Goal: Browse casually: Explore the website without a specific task or goal

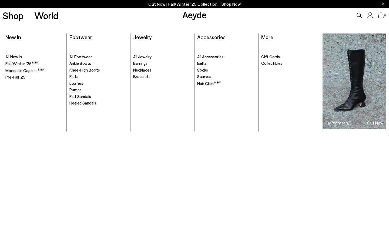
click at [15, 20] on link "Shop" at bounding box center [13, 15] width 21 height 9
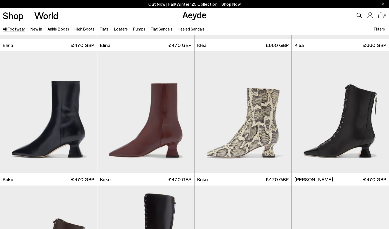
scroll to position [648, 0]
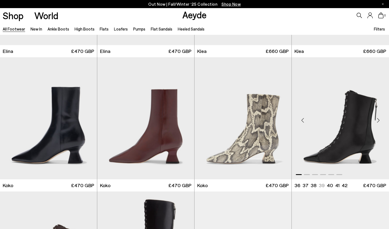
click at [379, 123] on div "Next slide" at bounding box center [378, 120] width 16 height 16
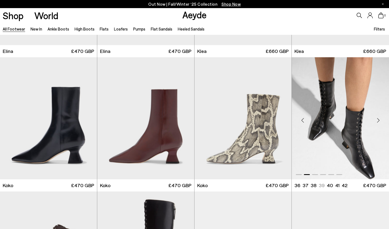
click at [379, 124] on div "Next slide" at bounding box center [378, 120] width 16 height 16
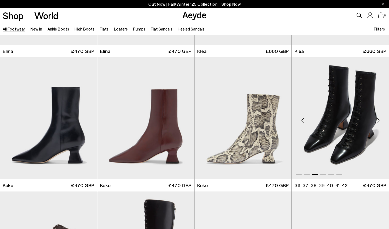
click at [379, 124] on div "Next slide" at bounding box center [378, 120] width 16 height 16
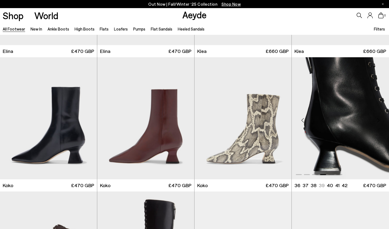
click at [379, 124] on div "Next slide" at bounding box center [378, 120] width 16 height 16
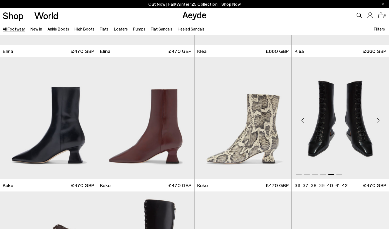
click at [379, 124] on div "Next slide" at bounding box center [378, 120] width 16 height 16
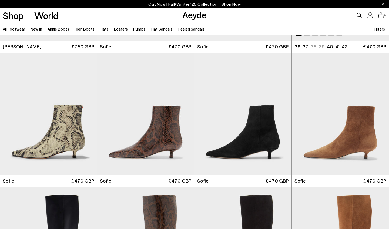
scroll to position [1727, 0]
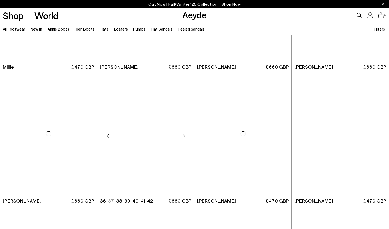
scroll to position [2511, 0]
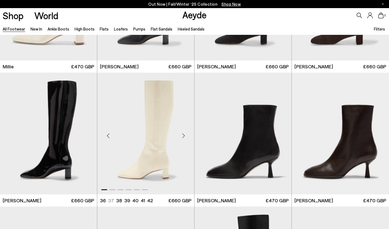
click at [183, 137] on div "Next slide" at bounding box center [183, 136] width 16 height 16
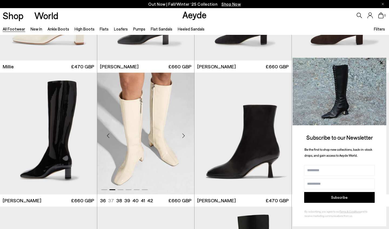
click at [183, 137] on div "Next slide" at bounding box center [183, 136] width 16 height 16
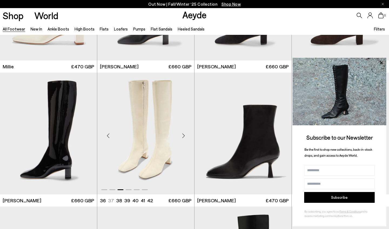
click at [183, 137] on div "Next slide" at bounding box center [183, 136] width 16 height 16
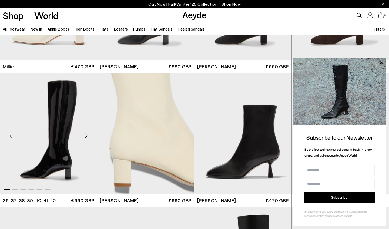
click at [87, 136] on div "Next slide" at bounding box center [86, 136] width 16 height 16
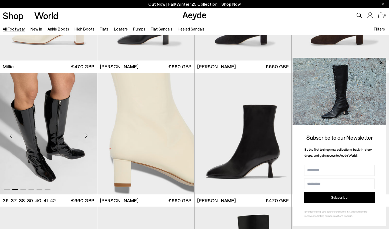
click at [87, 136] on div "Next slide" at bounding box center [86, 136] width 16 height 16
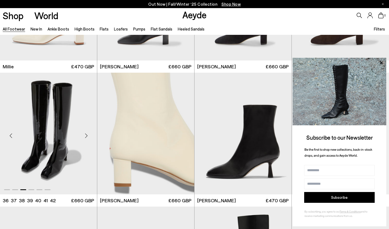
click at [87, 136] on div "Next slide" at bounding box center [86, 136] width 16 height 16
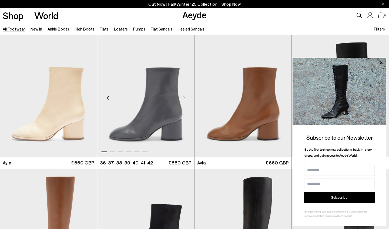
scroll to position [2810, 0]
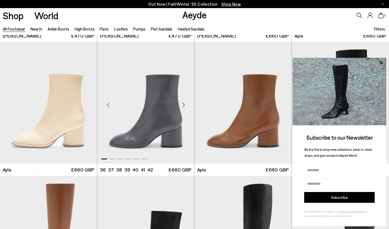
click at [185, 104] on div "Next slide" at bounding box center [183, 105] width 16 height 16
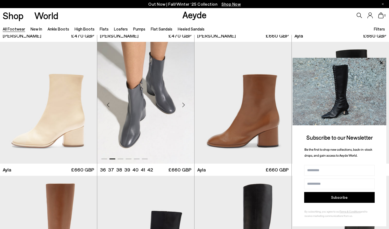
click at [185, 104] on div "Next slide" at bounding box center [183, 105] width 16 height 16
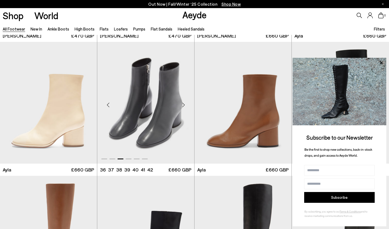
click at [185, 103] on div "Next slide" at bounding box center [183, 105] width 16 height 16
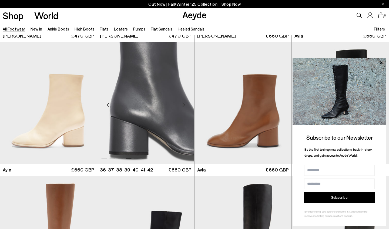
click at [185, 103] on div "Next slide" at bounding box center [183, 105] width 16 height 16
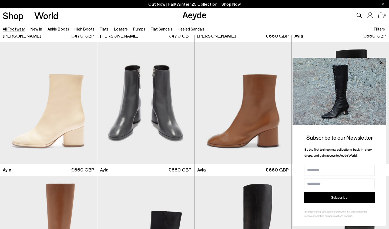
scroll to position [3236, 0]
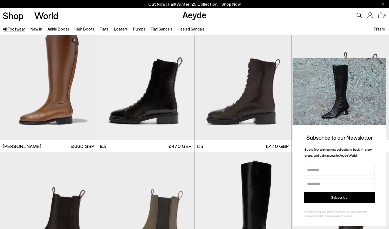
click at [382, 63] on icon at bounding box center [381, 62] width 3 height 3
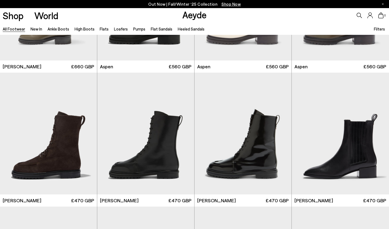
scroll to position [3608, 0]
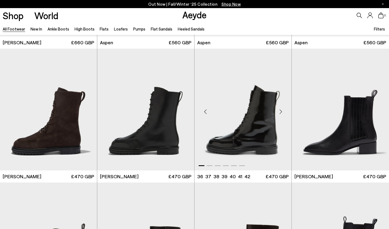
click at [282, 112] on div "Next slide" at bounding box center [281, 112] width 16 height 16
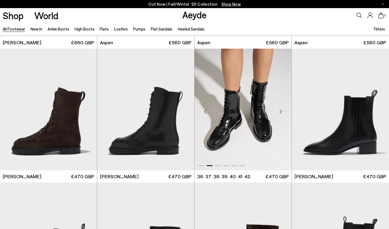
click at [282, 112] on div "Next slide" at bounding box center [281, 112] width 16 height 16
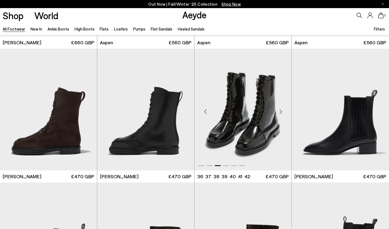
click at [282, 112] on div "Next slide" at bounding box center [281, 112] width 16 height 16
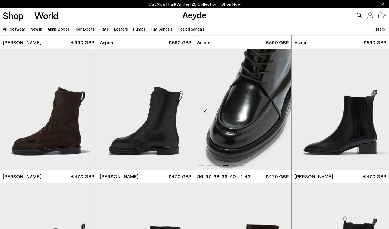
click at [282, 112] on div "Next slide" at bounding box center [281, 112] width 16 height 16
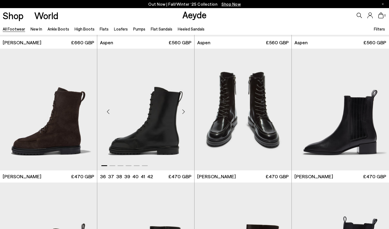
click at [185, 110] on div "Next slide" at bounding box center [183, 112] width 16 height 16
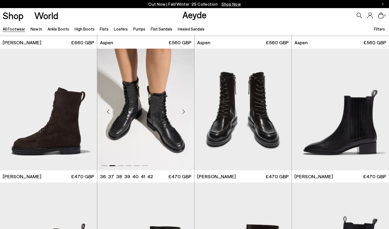
click at [185, 111] on div "Next slide" at bounding box center [183, 112] width 16 height 16
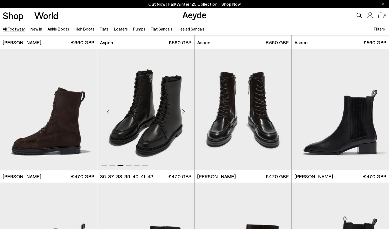
click at [185, 110] on div "Next slide" at bounding box center [183, 112] width 16 height 16
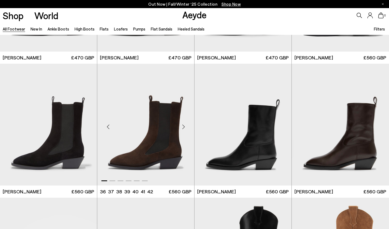
scroll to position [3861, 0]
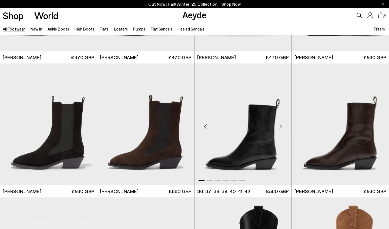
click at [281, 128] on div "Next slide" at bounding box center [281, 126] width 16 height 16
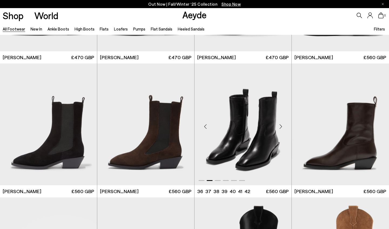
click at [281, 128] on div "Next slide" at bounding box center [281, 126] width 16 height 16
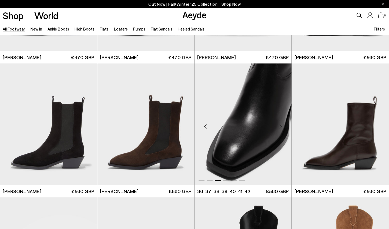
click at [281, 128] on div "Next slide" at bounding box center [281, 126] width 16 height 16
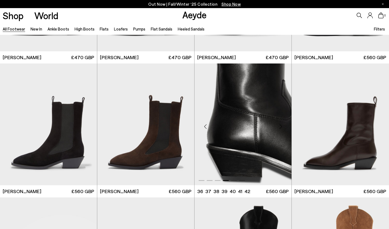
click at [281, 128] on div "Next slide" at bounding box center [281, 126] width 16 height 16
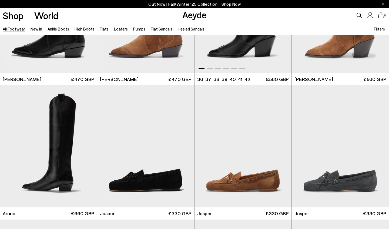
scroll to position [4103, 0]
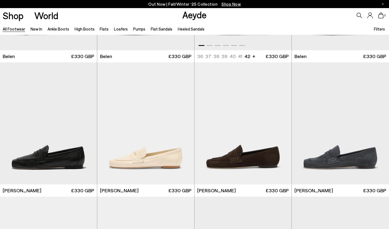
scroll to position [4515, 0]
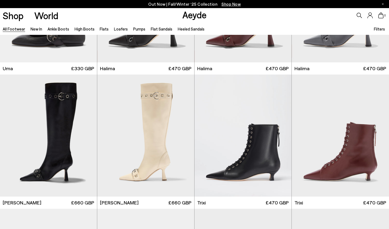
scroll to position [6130, 0]
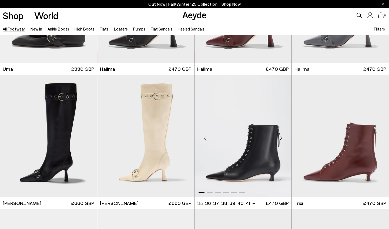
click at [280, 138] on div "Next slide" at bounding box center [281, 138] width 16 height 16
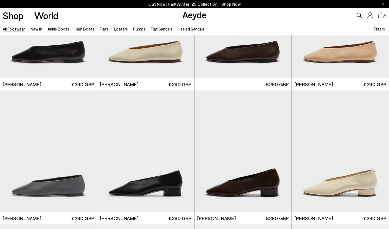
scroll to position [7327, 0]
